Goal: Navigation & Orientation: Find specific page/section

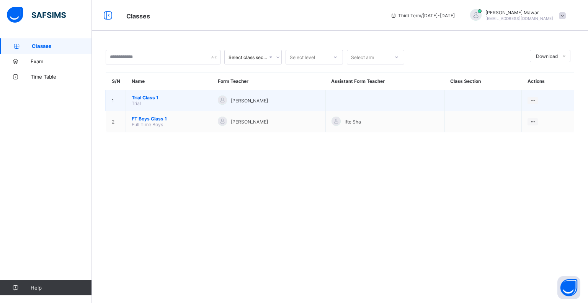
click at [153, 96] on span "Trial Class 1" at bounding box center [169, 98] width 74 height 6
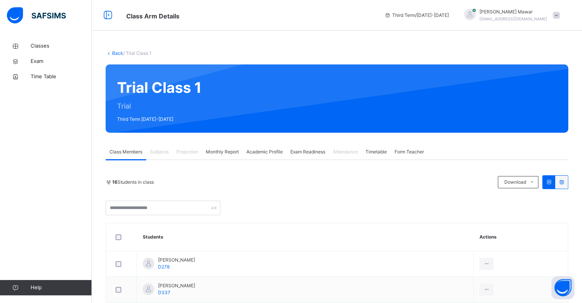
click at [305, 155] on div "Exam Readiness" at bounding box center [308, 151] width 43 height 15
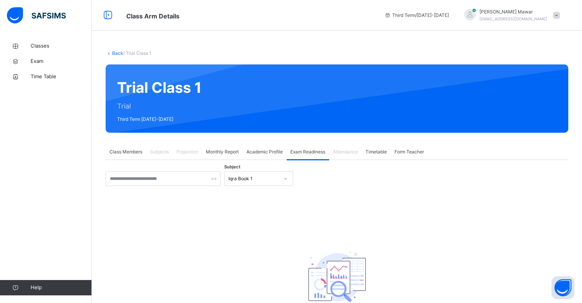
click at [135, 150] on span "Class Members" at bounding box center [126, 151] width 33 height 7
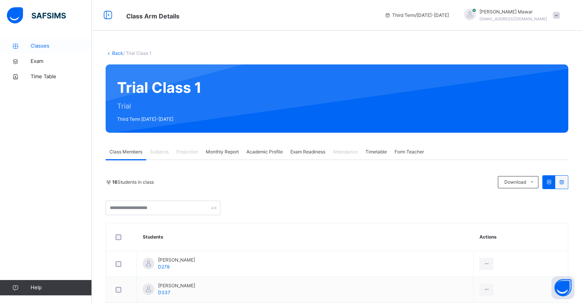
click at [37, 46] on span "Classes" at bounding box center [61, 46] width 61 height 8
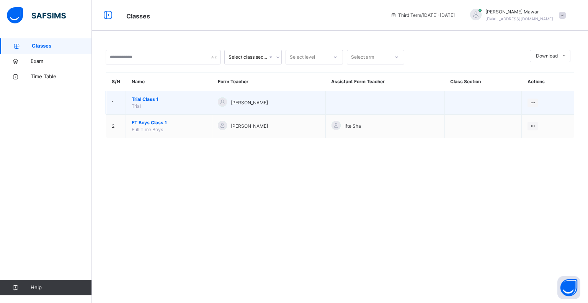
click at [149, 98] on span "Trial Class 1" at bounding box center [169, 99] width 74 height 7
